Goal: Check status: Check status

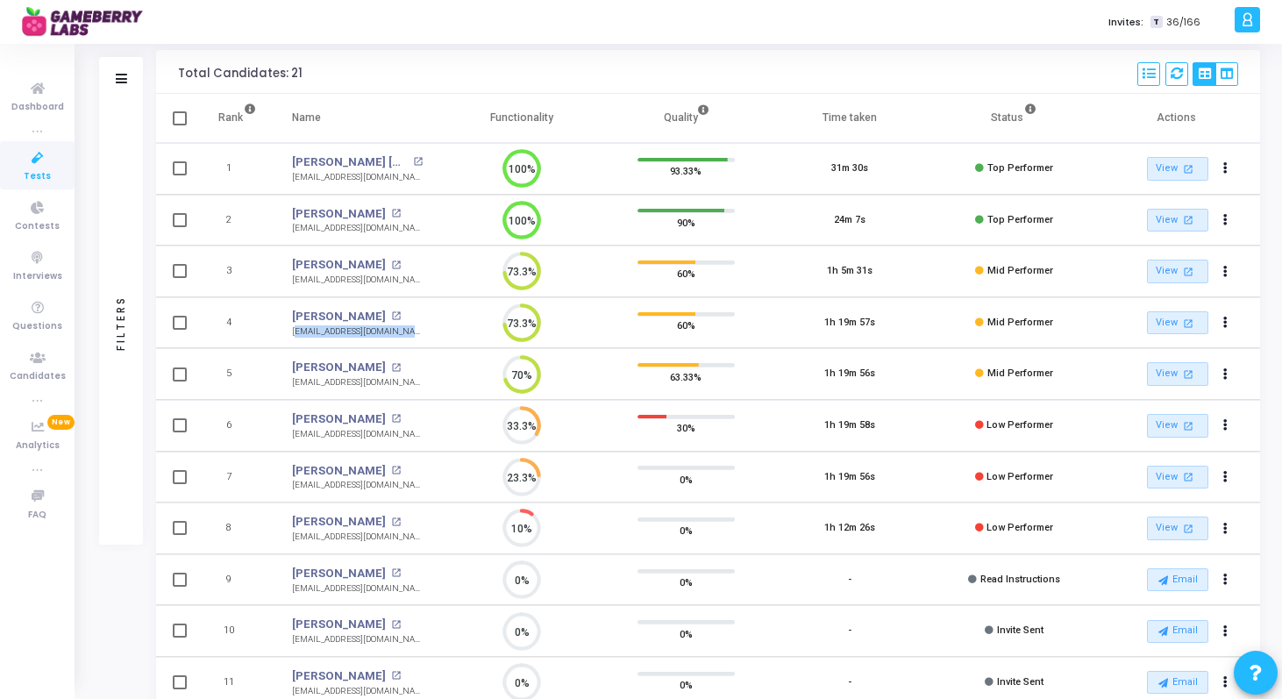
click at [111, 625] on div "Filters Filters Candidate Name/Email search Candidate Status Invite Sent Read I…" at bounding box center [679, 506] width 1161 height 913
click at [360, 281] on div "[EMAIL_ADDRESS][DOMAIN_NAME]" at bounding box center [357, 280] width 131 height 13
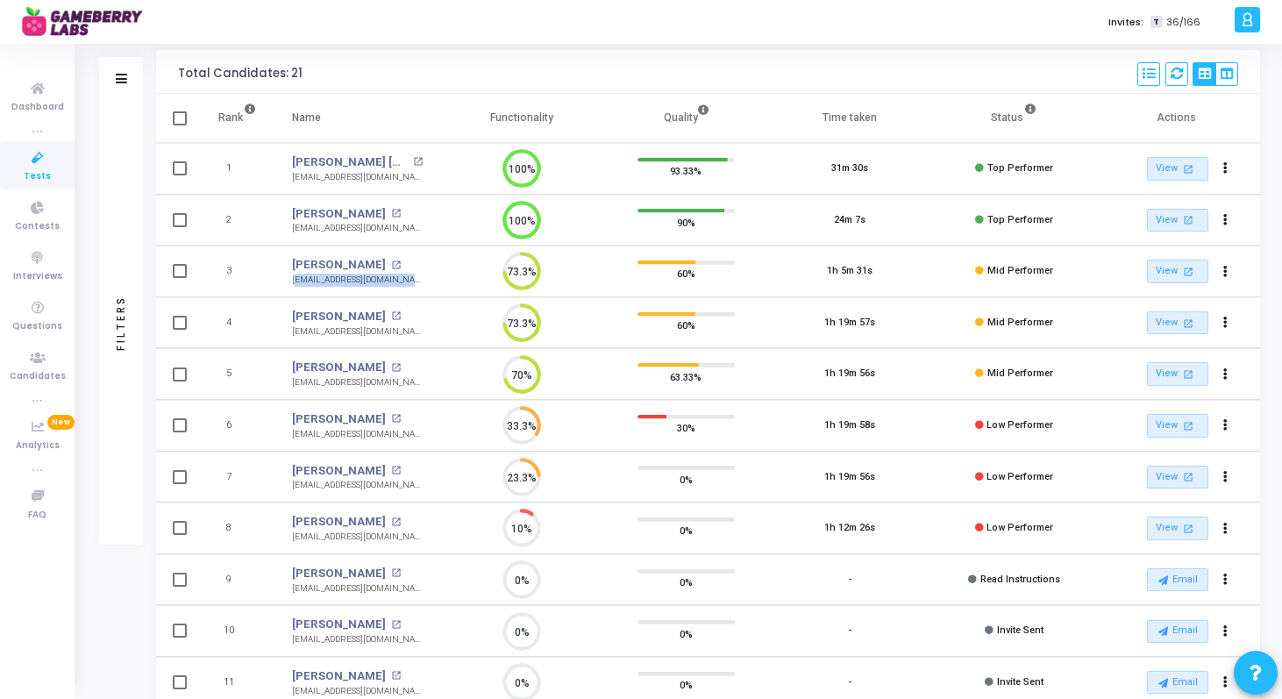
copy tr "[EMAIL_ADDRESS][DOMAIN_NAME] 73.3%"
click at [106, 616] on div "Filters Filters Candidate Name/Email search Candidate Status Invite Sent Read I…" at bounding box center [679, 506] width 1161 height 913
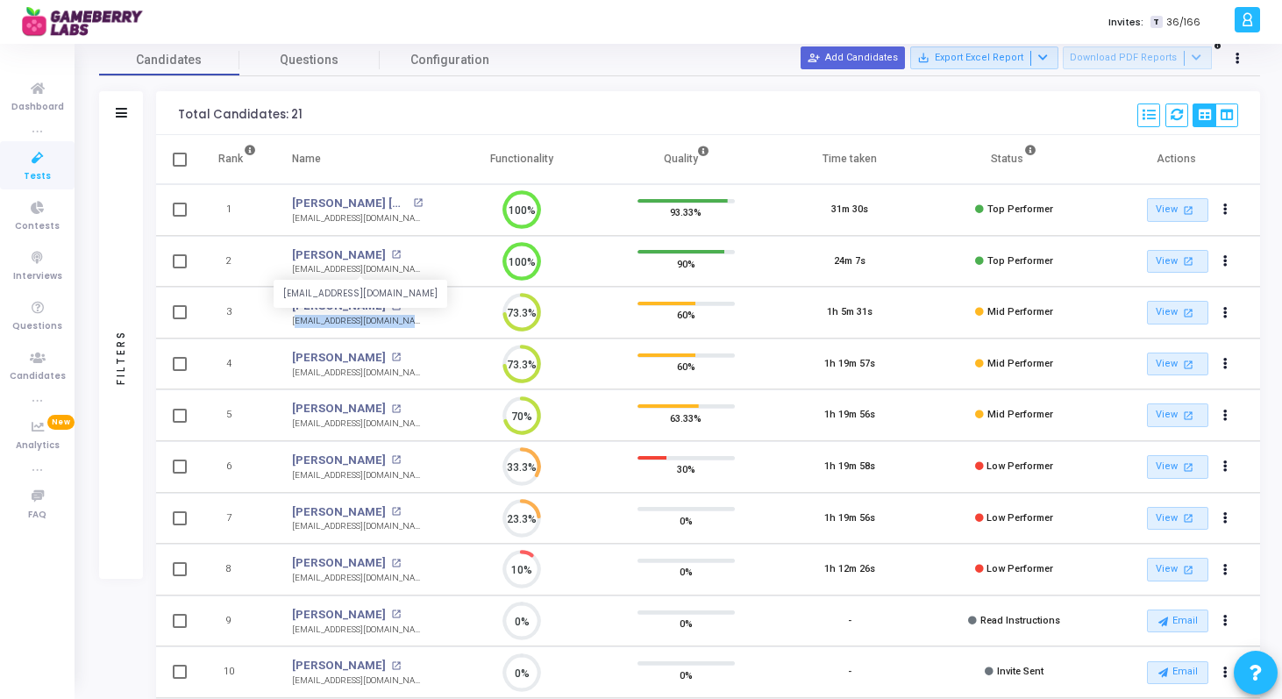
click at [353, 267] on div "[EMAIL_ADDRESS][DOMAIN_NAME]" at bounding box center [357, 269] width 131 height 13
copy tr "[EMAIL_ADDRESS][DOMAIN_NAME] 100%"
